Goal: Check status: Check status

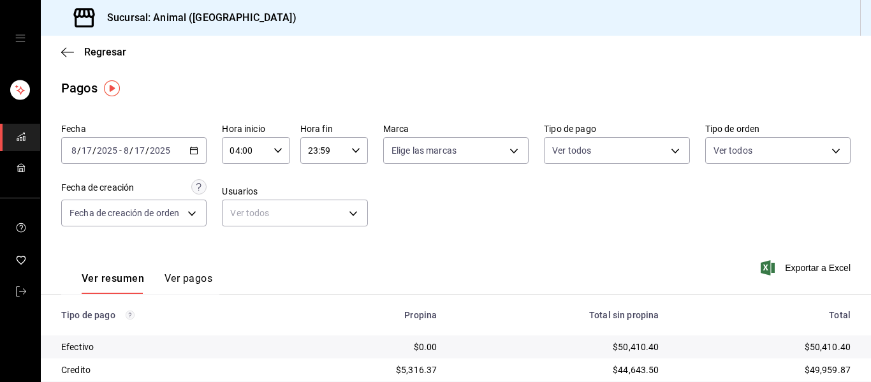
click at [190, 154] on \(Stroke\) "button" at bounding box center [194, 150] width 8 height 7
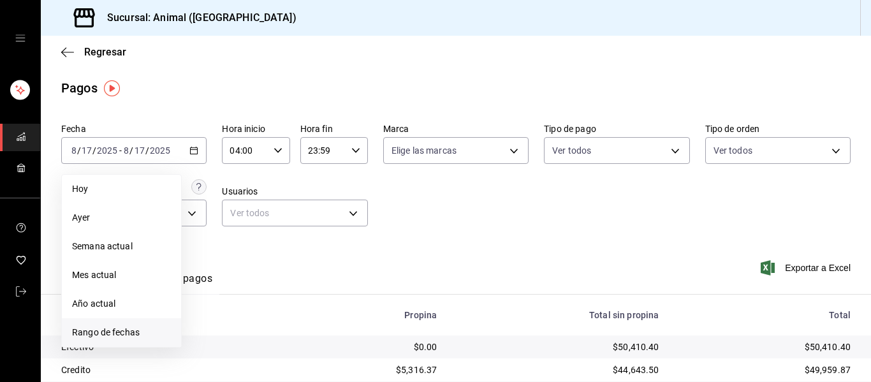
click at [113, 334] on span "Rango de fechas" at bounding box center [121, 332] width 99 height 13
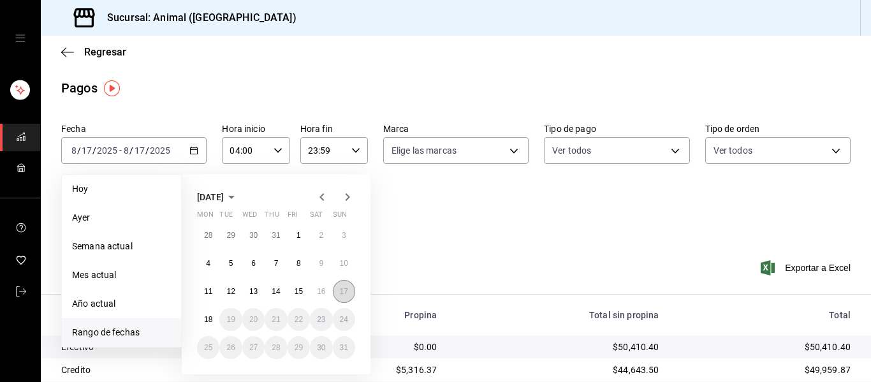
click at [345, 293] on abbr "17" at bounding box center [344, 291] width 8 height 9
click at [206, 321] on abbr "18" at bounding box center [208, 319] width 8 height 9
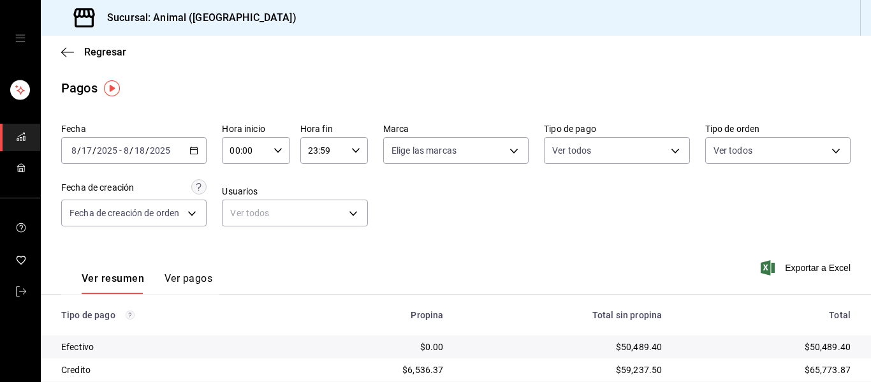
click at [274, 148] on icon "button" at bounding box center [278, 150] width 9 height 9
click at [233, 238] on span "04" at bounding box center [236, 242] width 13 height 10
type input "04:00"
click at [355, 151] on div at bounding box center [435, 191] width 871 height 382
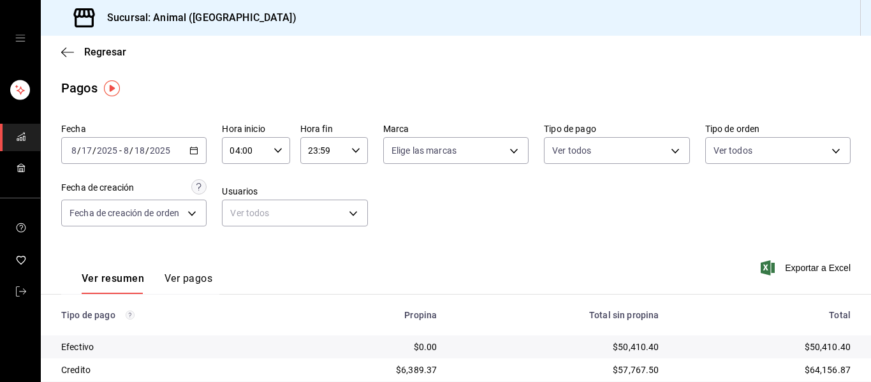
click at [354, 151] on icon "button" at bounding box center [355, 150] width 9 height 9
click at [314, 248] on span "04" at bounding box center [313, 247] width 13 height 10
click at [346, 179] on span "00" at bounding box center [347, 183] width 13 height 10
type input "04:00"
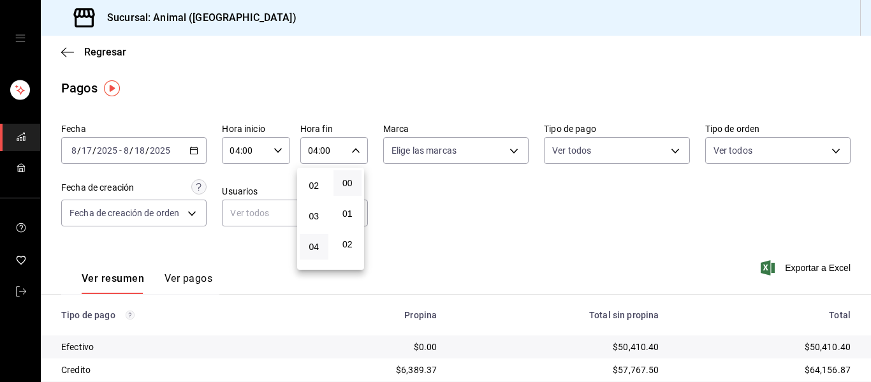
click at [515, 151] on div at bounding box center [435, 191] width 871 height 382
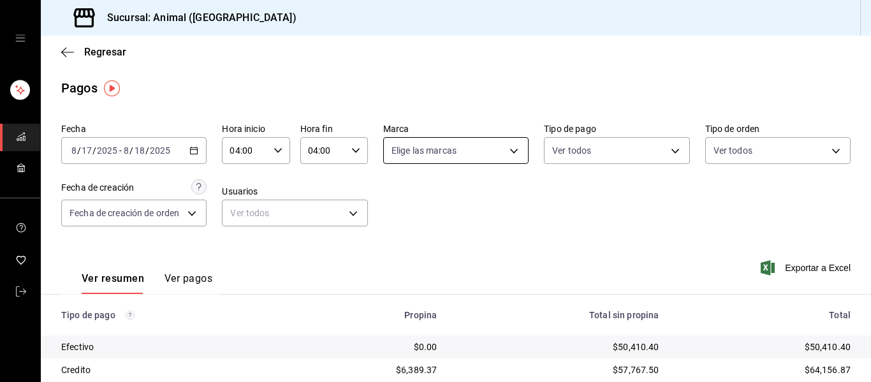
click at [510, 152] on body "Sucursal: Animal (Puebla) Regresar Pagos Fecha 2025-08-17 8 / 17 / 2025 - 2025-…" at bounding box center [435, 191] width 871 height 382
click at [466, 197] on li "Ver todas" at bounding box center [461, 199] width 163 height 38
type input "96838179-8fbb-4073-aae3-1789726318c8"
checkbox input "true"
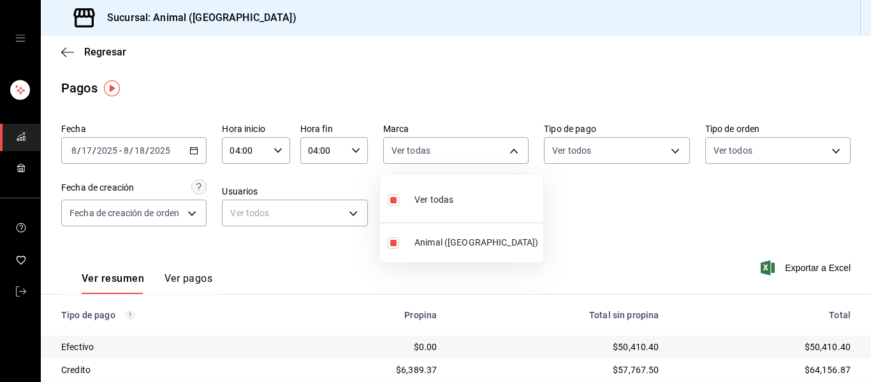
click at [614, 222] on div at bounding box center [435, 191] width 871 height 382
click at [578, 229] on div "Fecha 2025-08-17 8 / 17 / 2025 - 2025-08-18 8 / 18 / 2025 Hora inicio 04:00 Hor…" at bounding box center [456, 180] width 790 height 124
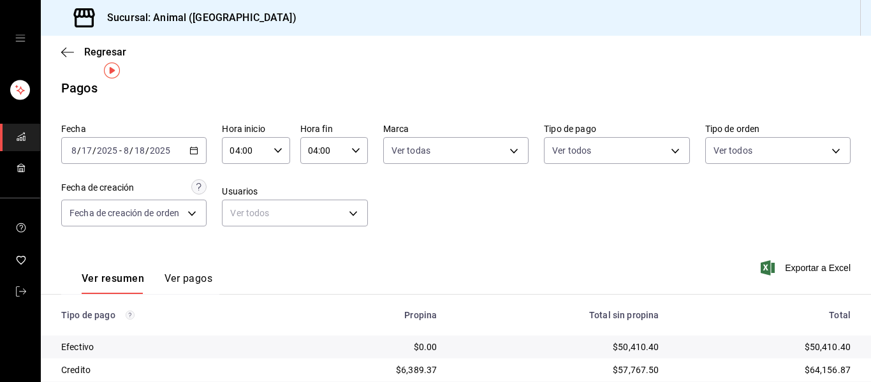
scroll to position [181, 0]
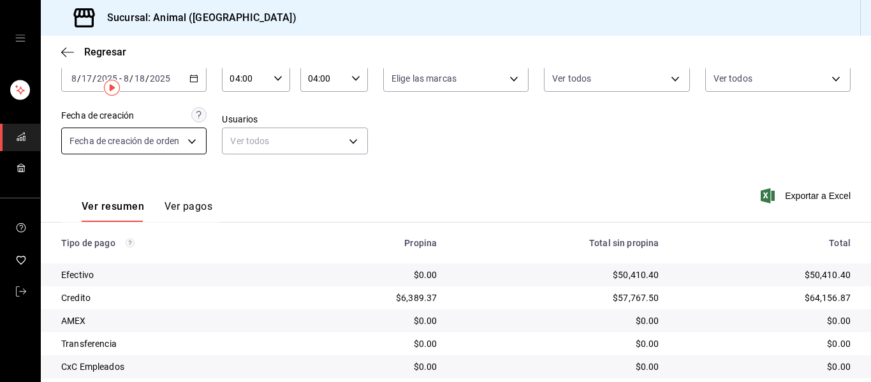
scroll to position [181, 0]
